Goal: Task Accomplishment & Management: Manage account settings

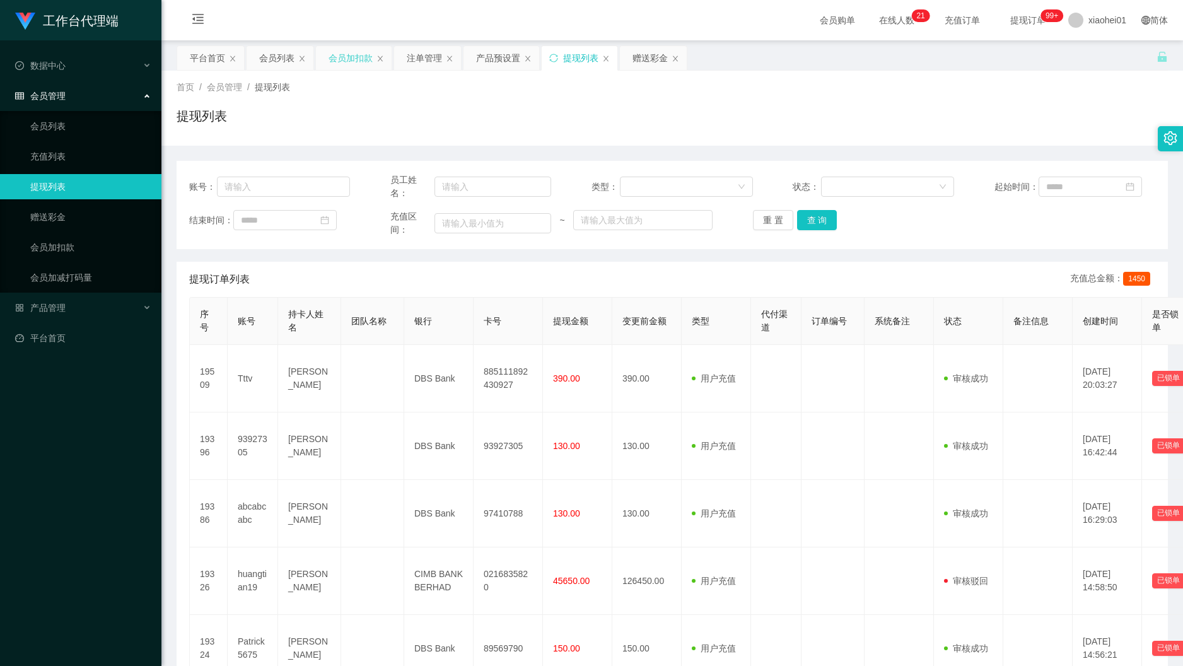
click at [343, 54] on div "会员加扣款" at bounding box center [350, 58] width 44 height 24
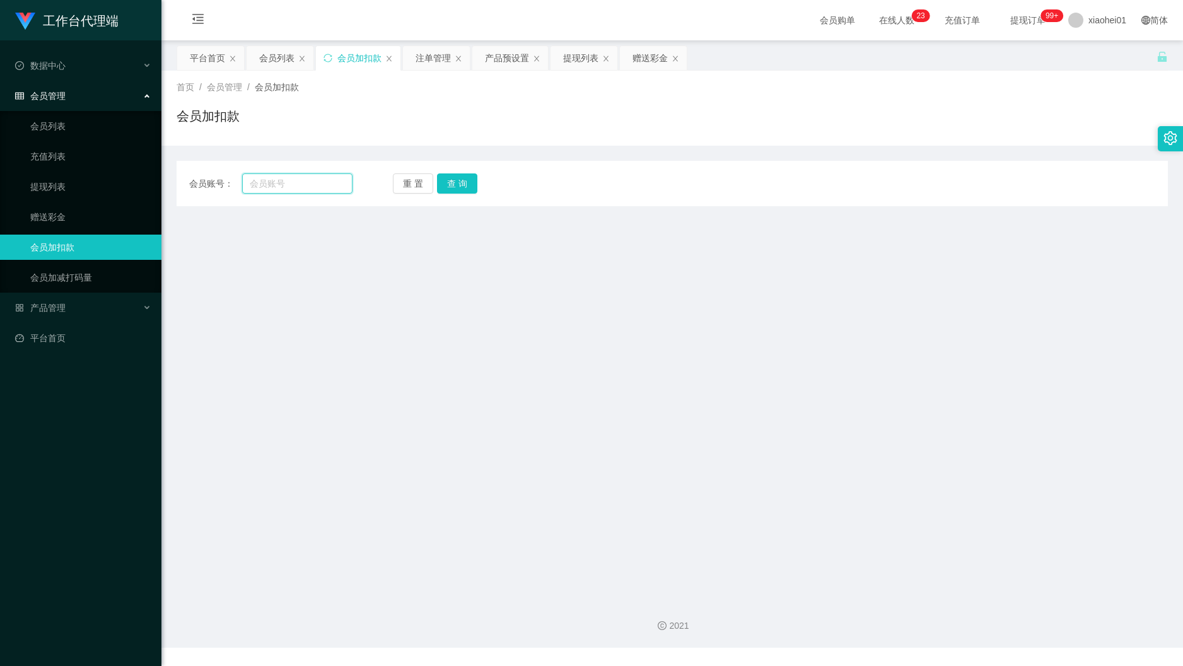
click at [287, 190] on input "text" at bounding box center [297, 183] width 110 height 20
paste input "abcabcabc"
type input "abcabcabc"
click at [444, 193] on button "查 询" at bounding box center [457, 183] width 40 height 20
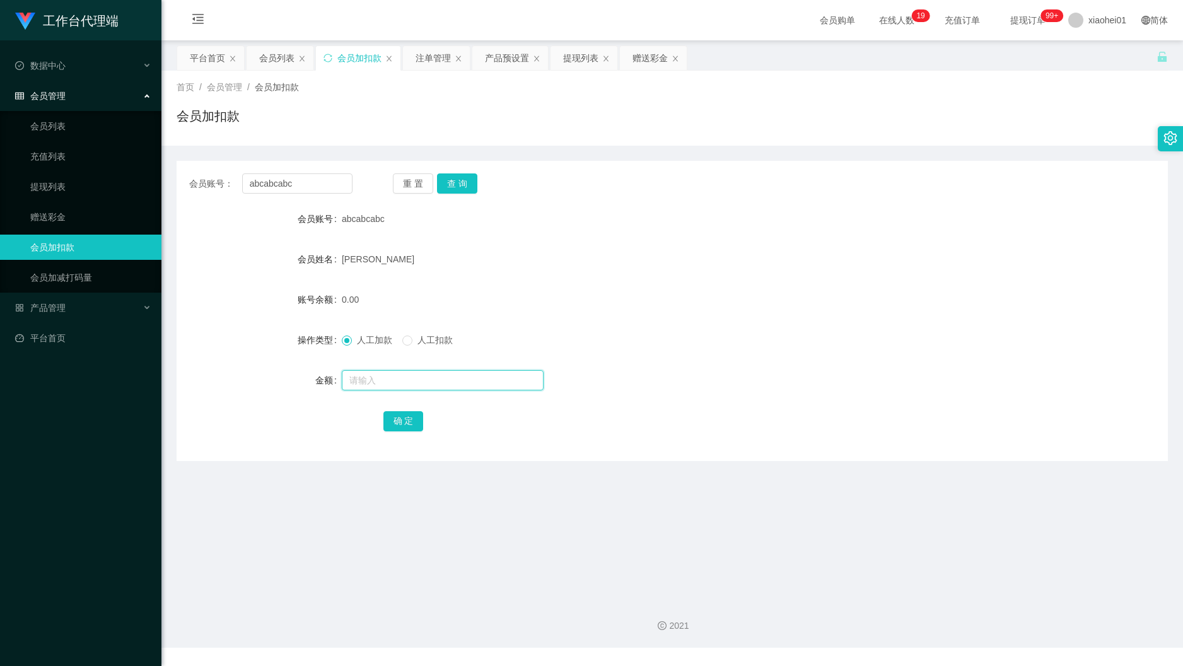
click at [407, 382] on input "text" at bounding box center [443, 380] width 202 height 20
type input "500"
click at [234, 528] on main "关闭左侧 关闭右侧 关闭其它 刷新页面 平台首页 会员列表 会员加扣款 注单管理 产品预设置 提现列表 赠送彩金 首页 / 会员管理 / 会员加扣款 / 会员…" at bounding box center [671, 314] width 1021 height 548
click at [406, 417] on button "确 定" at bounding box center [403, 421] width 40 height 20
click at [807, 386] on div "500" at bounding box center [631, 379] width 578 height 25
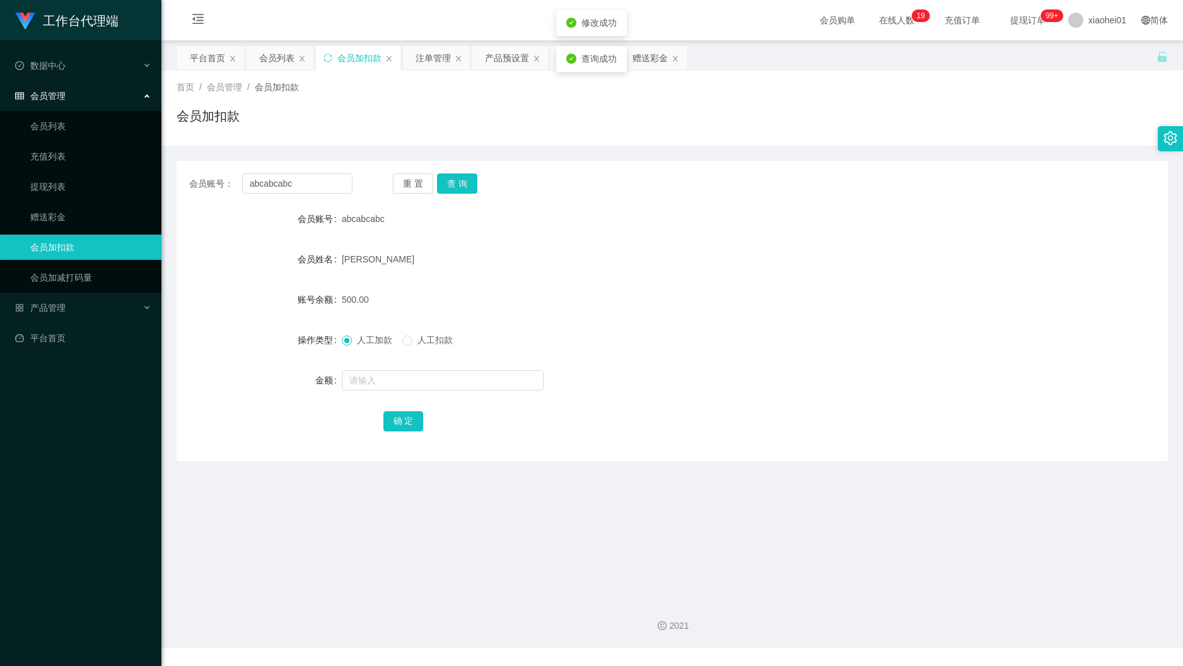
drag, startPoint x: 705, startPoint y: 460, endPoint x: 721, endPoint y: 458, distance: 16.5
click at [706, 460] on div "会员账号： abcabcabc 重 置 查 询 会员账号 abcabcabc 会员姓名 [PERSON_NAME] 账号余额 500.00 操作类型 人工加款…" at bounding box center [671, 311] width 991 height 300
click at [689, 389] on div at bounding box center [631, 379] width 578 height 25
drag, startPoint x: 329, startPoint y: 169, endPoint x: 305, endPoint y: 175, distance: 24.6
click at [305, 175] on div "会员账号： abcabcabc 重 置 查 询 会员账号 abcabcabc 会员姓名 [PERSON_NAME] 账号余额 500.00 操作类型 人工加款…" at bounding box center [671, 311] width 991 height 300
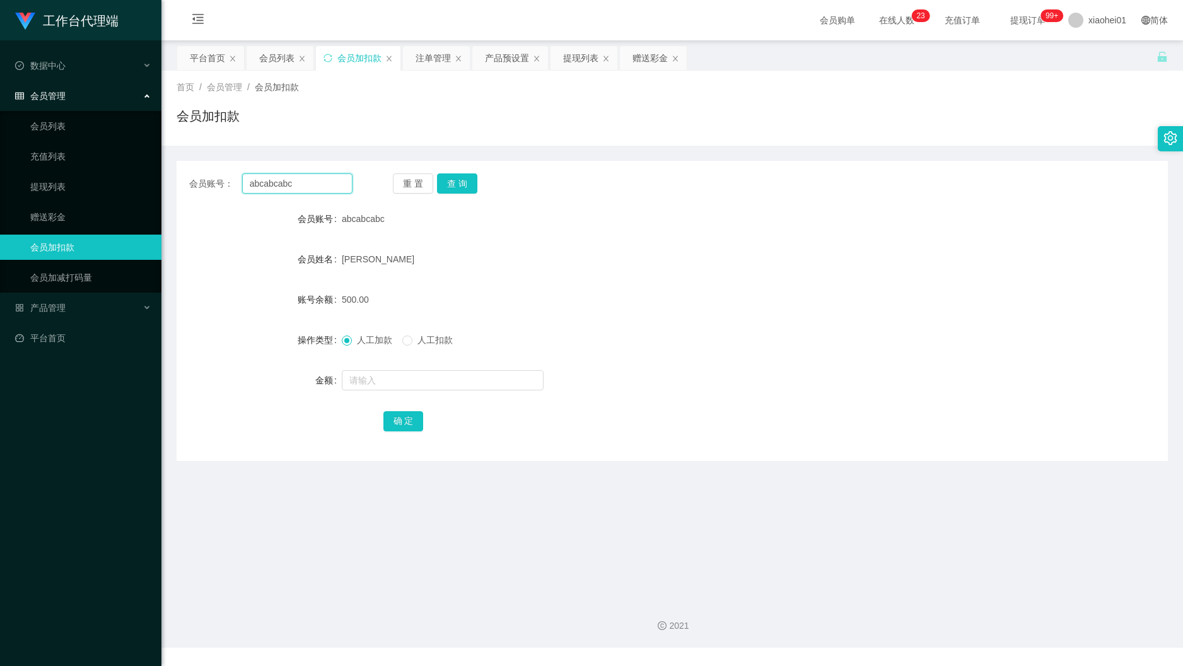
drag, startPoint x: 314, startPoint y: 180, endPoint x: 205, endPoint y: 173, distance: 109.3
click at [209, 174] on div "会员账号： abcabcabc" at bounding box center [270, 183] width 163 height 20
drag, startPoint x: 712, startPoint y: 319, endPoint x: 668, endPoint y: 309, distance: 45.3
click at [691, 314] on form "会员账号 abcabcabc 会员姓名 [PERSON_NAME] 账号余额 500.00 操作类型 人工加款 人工扣款 金额 确 定" at bounding box center [671, 319] width 991 height 227
click at [450, 195] on div "会员账号： abcabcabc 重 置 查 询 会员账号 abcabcabc 会员姓名 [PERSON_NAME] 账号余额 500.00 操作类型 人工加款…" at bounding box center [671, 311] width 991 height 300
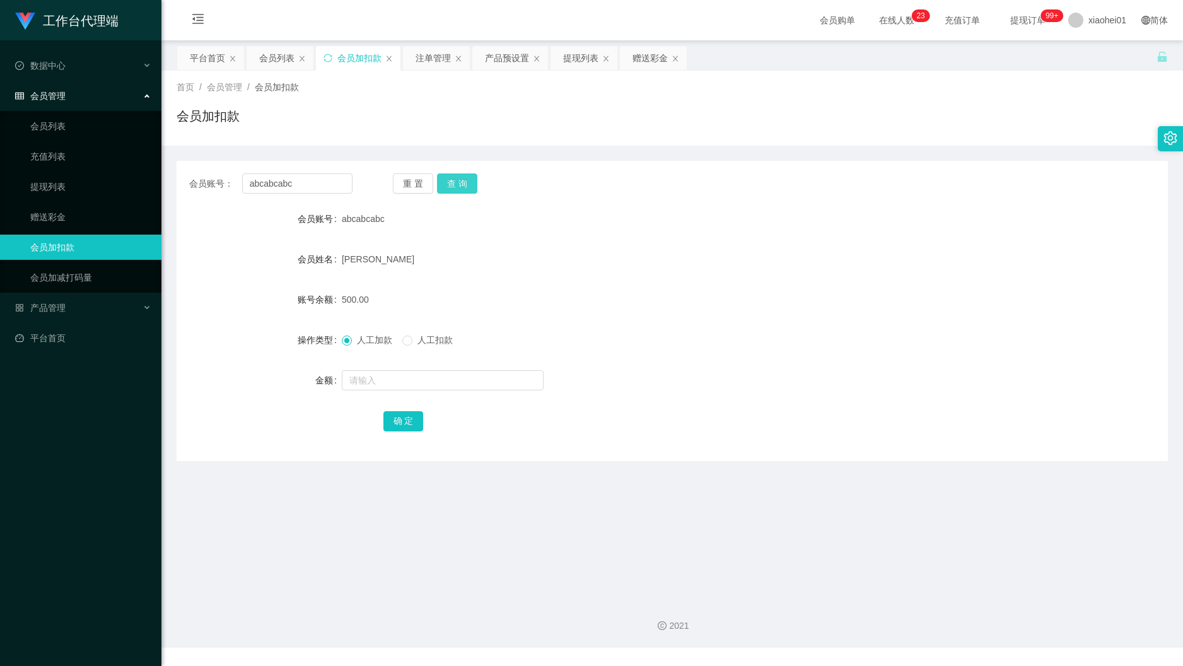
click at [454, 187] on button "查 询" at bounding box center [457, 183] width 40 height 20
drag, startPoint x: 838, startPoint y: 240, endPoint x: 1176, endPoint y: 240, distance: 337.9
click at [840, 240] on form "会员账号 abcabcabc 会员姓名 [PERSON_NAME] 账号余额 500.00 操作类型 人工加款 人工扣款 金额 确 定" at bounding box center [671, 319] width 991 height 227
